Goal: Check status: Check status

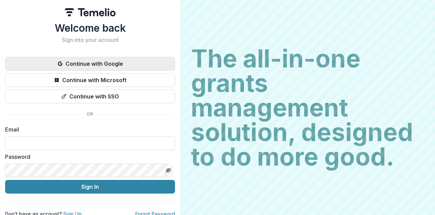
click at [135, 65] on button "Continue with Google" at bounding box center [90, 64] width 170 height 14
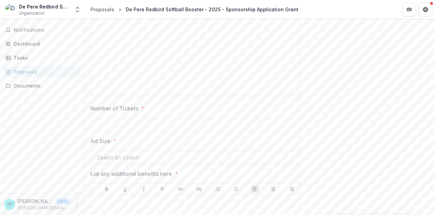
scroll to position [200, 0]
